Goal: Task Accomplishment & Management: Manage account settings

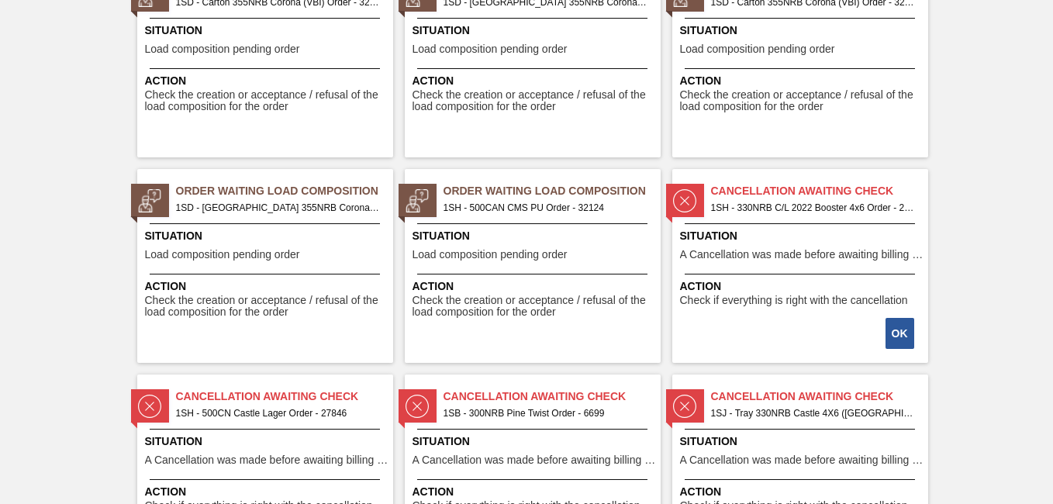
scroll to position [1163, 0]
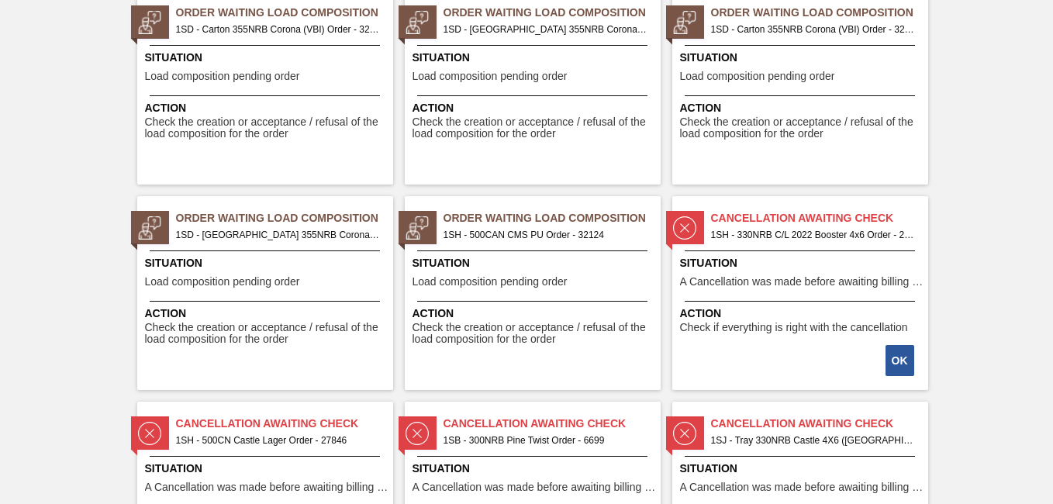
click at [525, 231] on span "1SH - 500CAN CMS PU Order - 32124" at bounding box center [546, 234] width 205 height 17
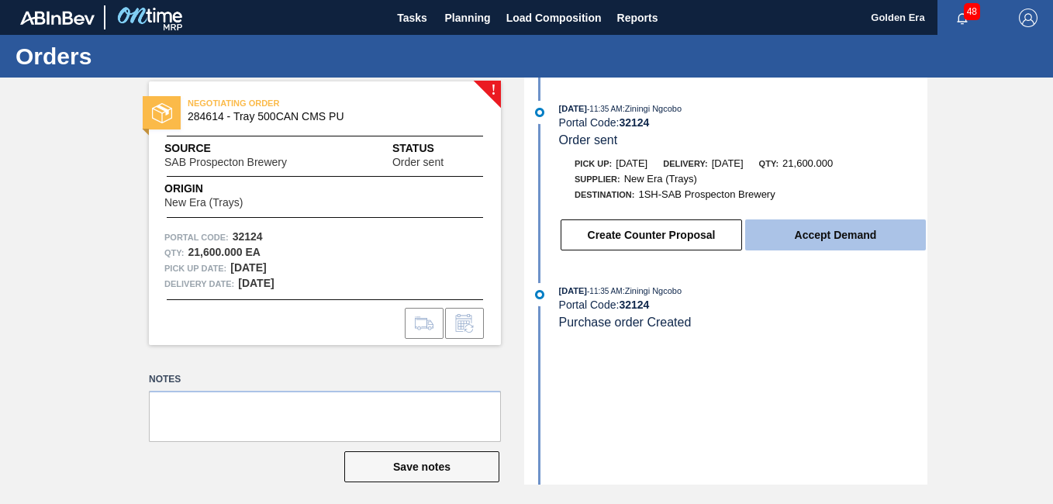
click at [834, 238] on button "Accept Demand" at bounding box center [835, 234] width 181 height 31
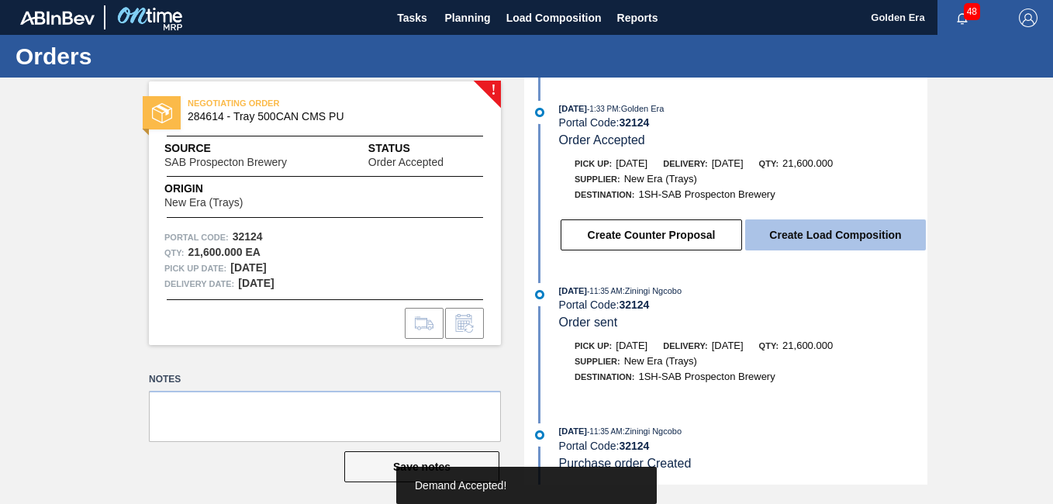
click at [767, 239] on button "Create Load Composition" at bounding box center [835, 234] width 181 height 31
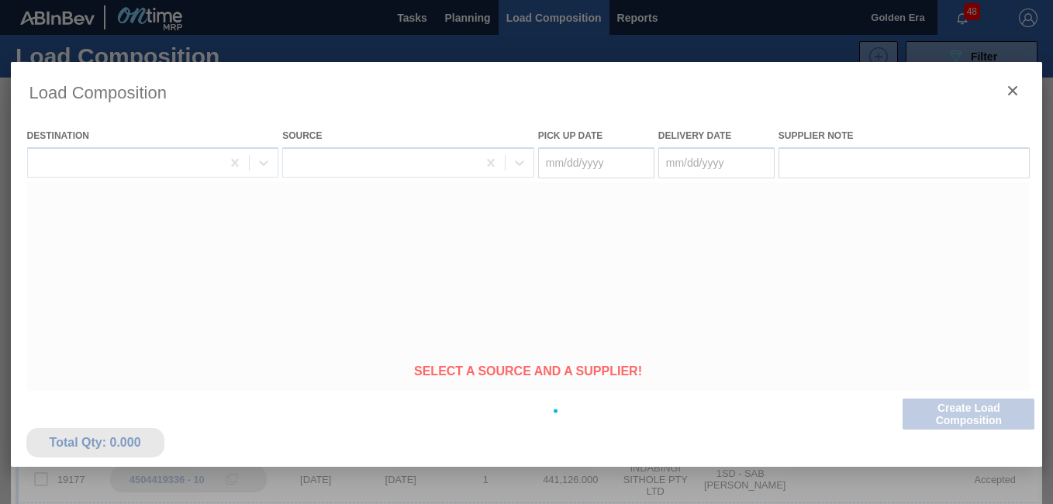
type Date "[DATE]"
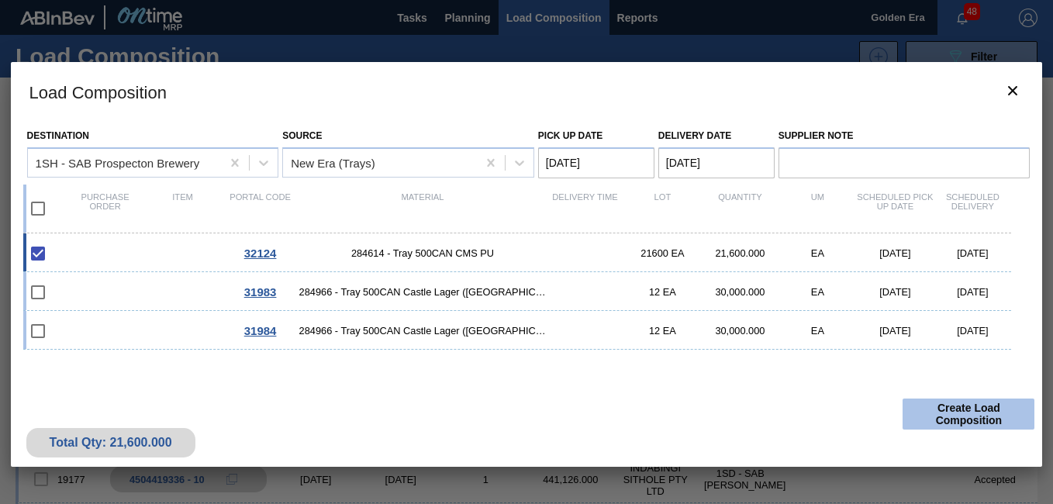
click at [941, 416] on button "Create Load Composition" at bounding box center [969, 414] width 132 height 31
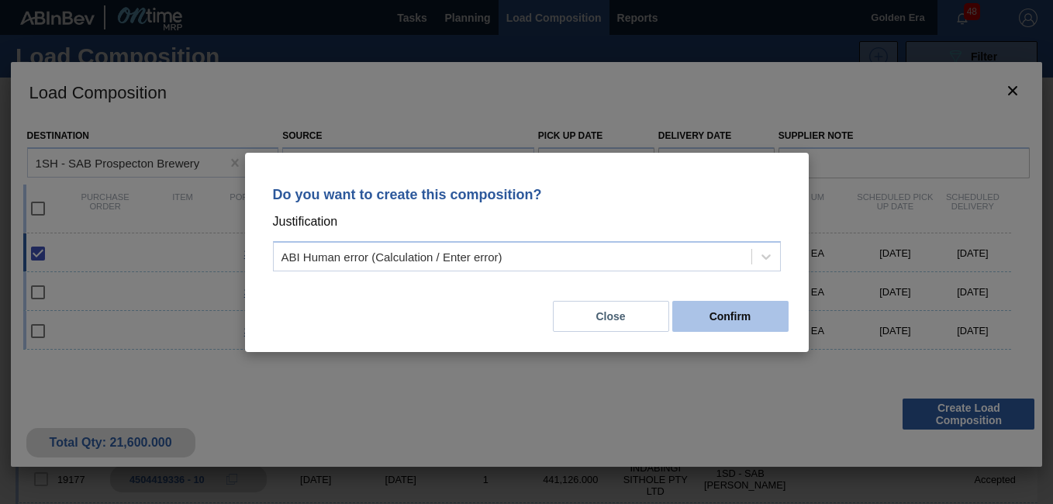
click at [735, 318] on button "Confirm" at bounding box center [730, 316] width 116 height 31
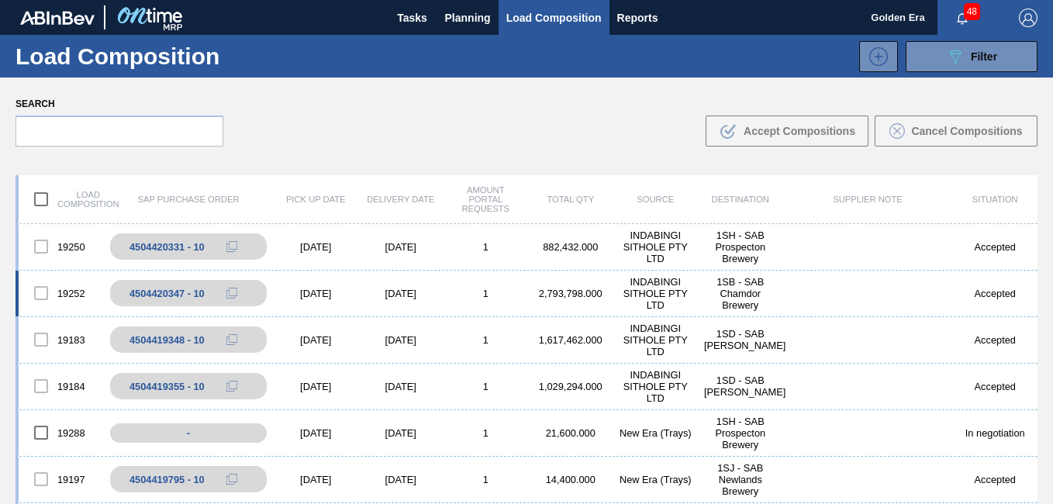
scroll to position [78, 0]
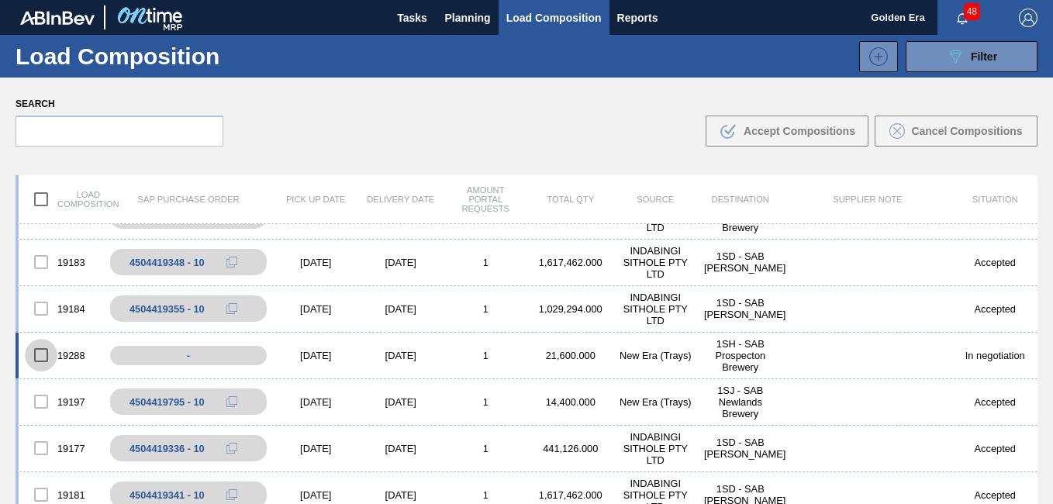
click at [41, 356] on input "checkbox" at bounding box center [41, 355] width 33 height 33
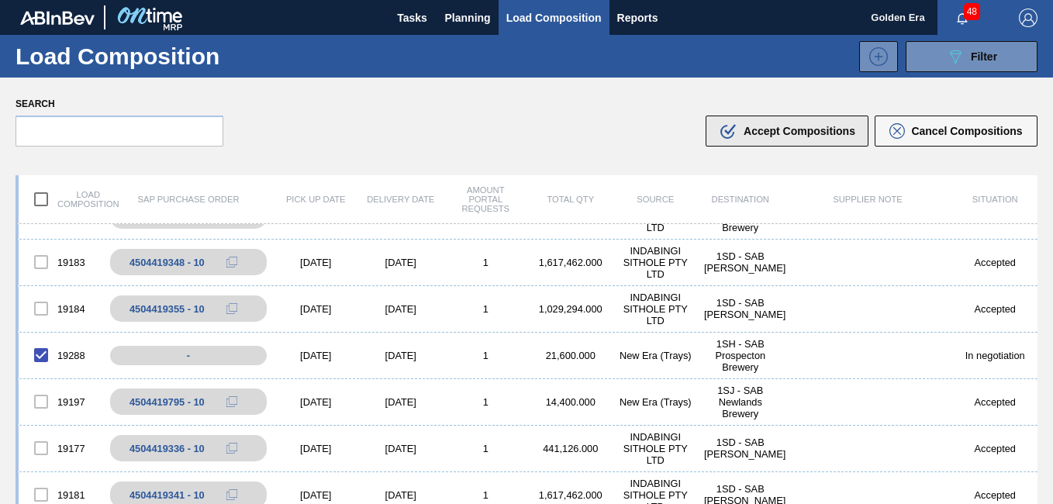
click at [822, 139] on div ".b{fill:var(--color-action-default)} Accept Compositions" at bounding box center [787, 131] width 136 height 19
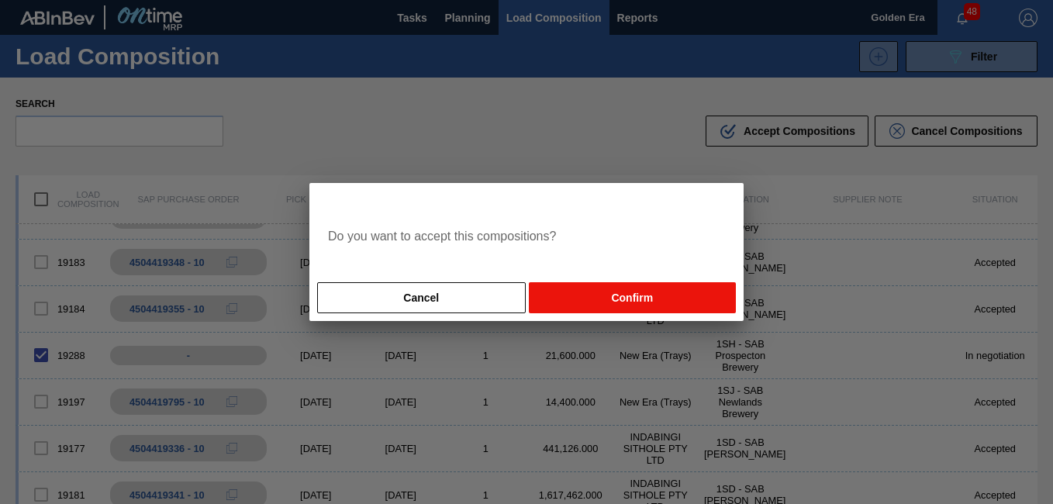
click at [669, 294] on button "Confirm" at bounding box center [632, 297] width 207 height 31
checkbox input "false"
